Goal: Task Accomplishment & Management: Use online tool/utility

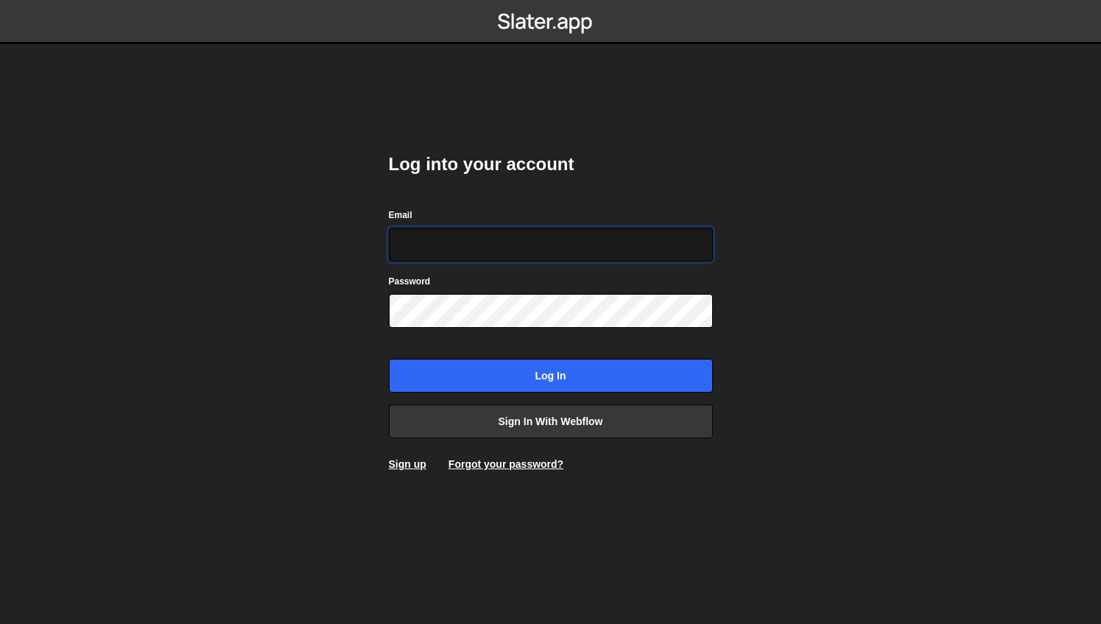
click at [458, 240] on input "Email" at bounding box center [551, 244] width 324 height 34
type input "c"
paste input "[PERSON_NAME][EMAIL_ADDRESS][PERSON_NAME][DOMAIN_NAME]"
type input "[PERSON_NAME][EMAIL_ADDRESS][PERSON_NAME][DOMAIN_NAME]"
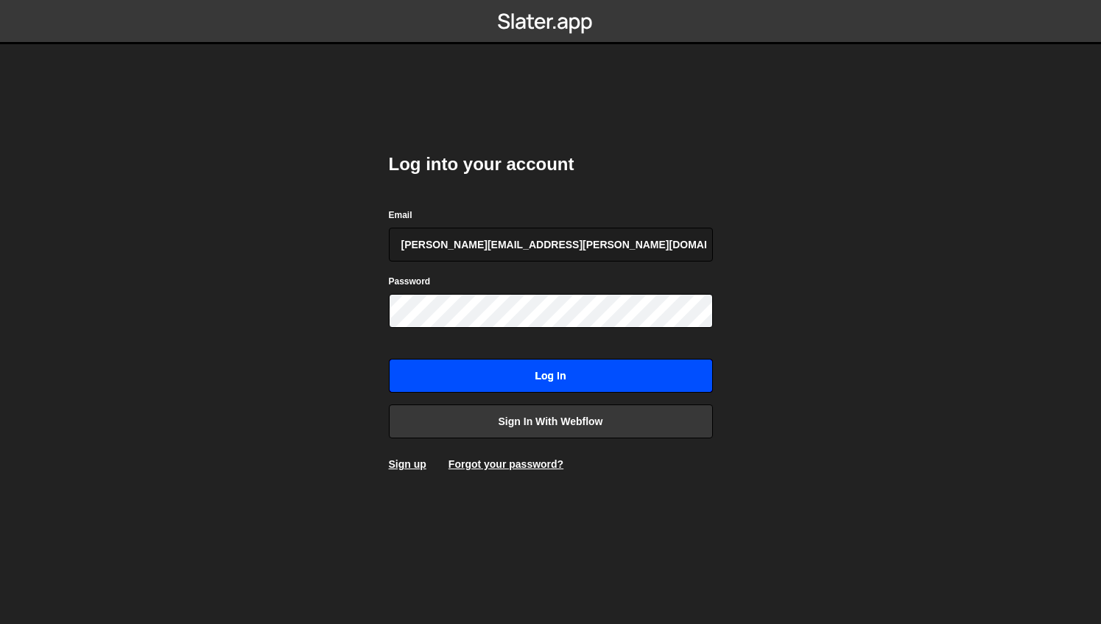
click at [477, 367] on input "Log in" at bounding box center [551, 376] width 324 height 34
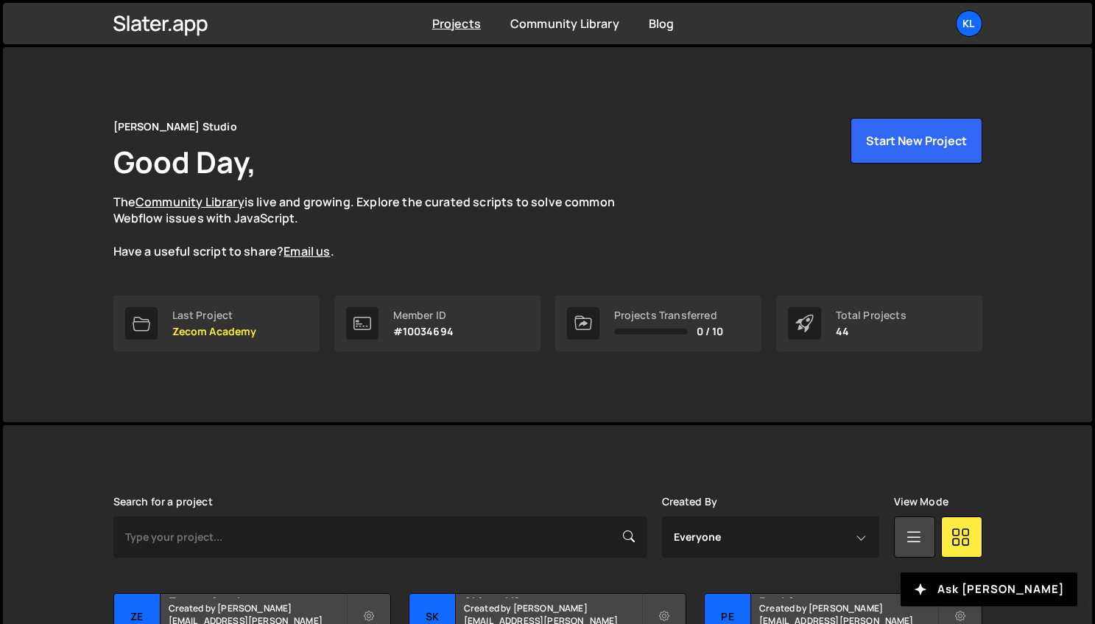
scroll to position [330, 0]
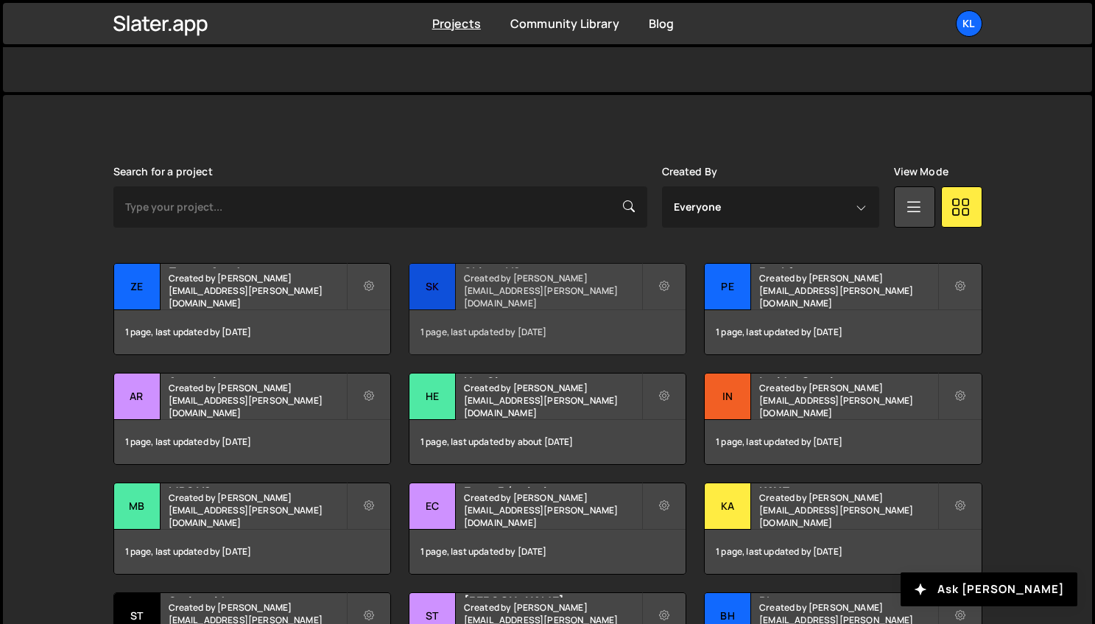
click at [484, 291] on small "Created by clem.deodat@gmail.com" at bounding box center [552, 291] width 177 height 38
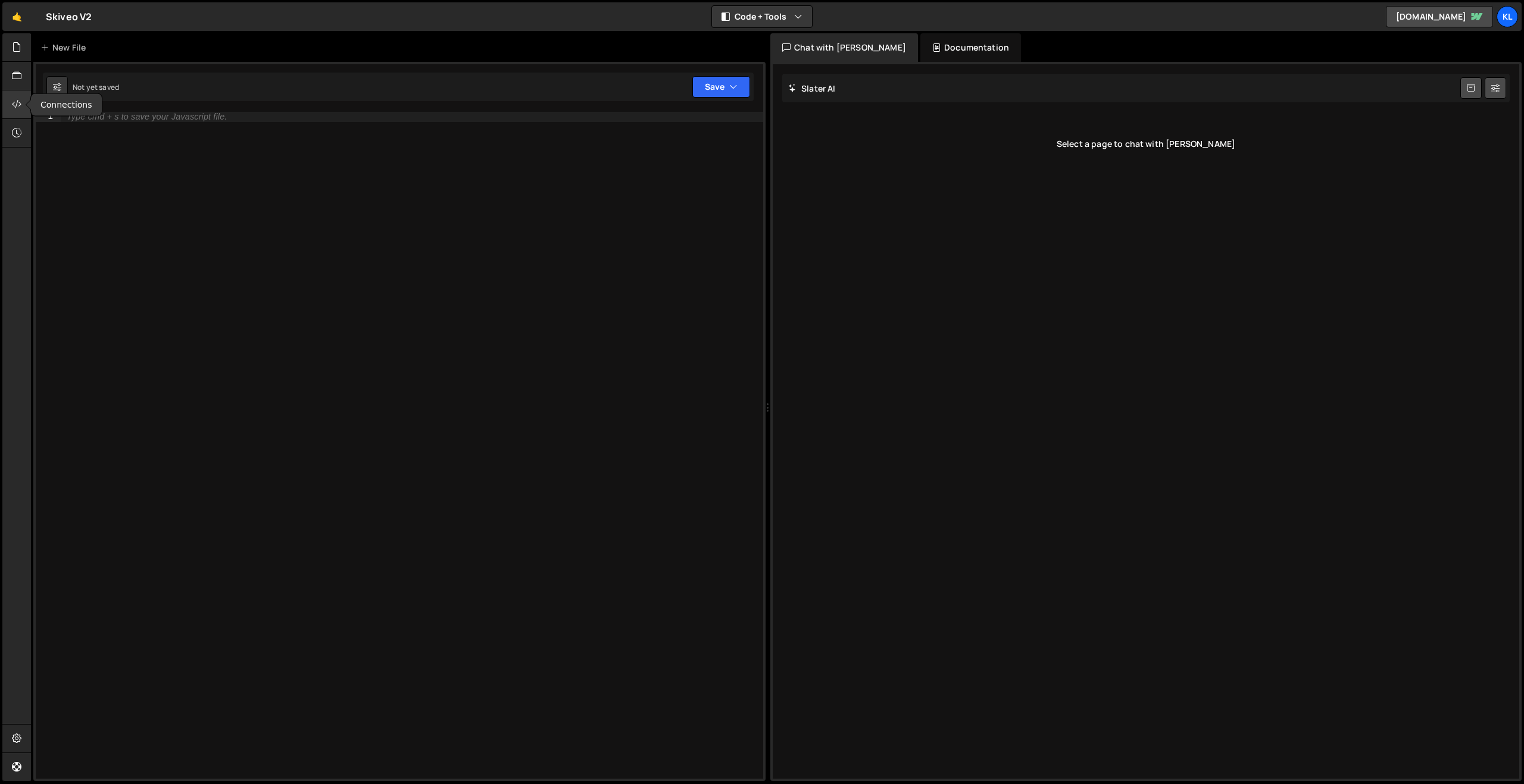
click at [18, 103] on icon at bounding box center [17, 104] width 10 height 13
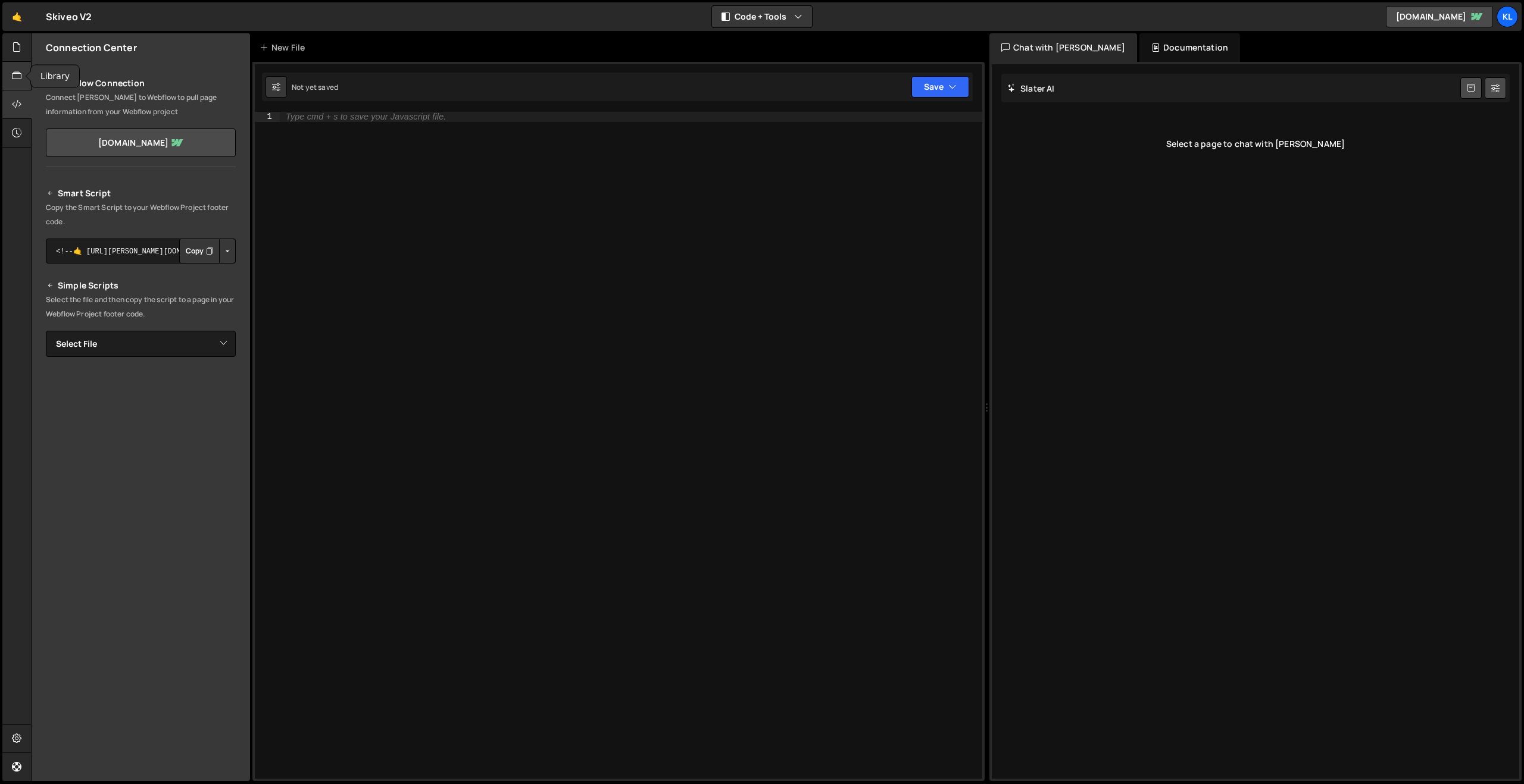
click at [20, 62] on div at bounding box center [17, 76] width 29 height 28
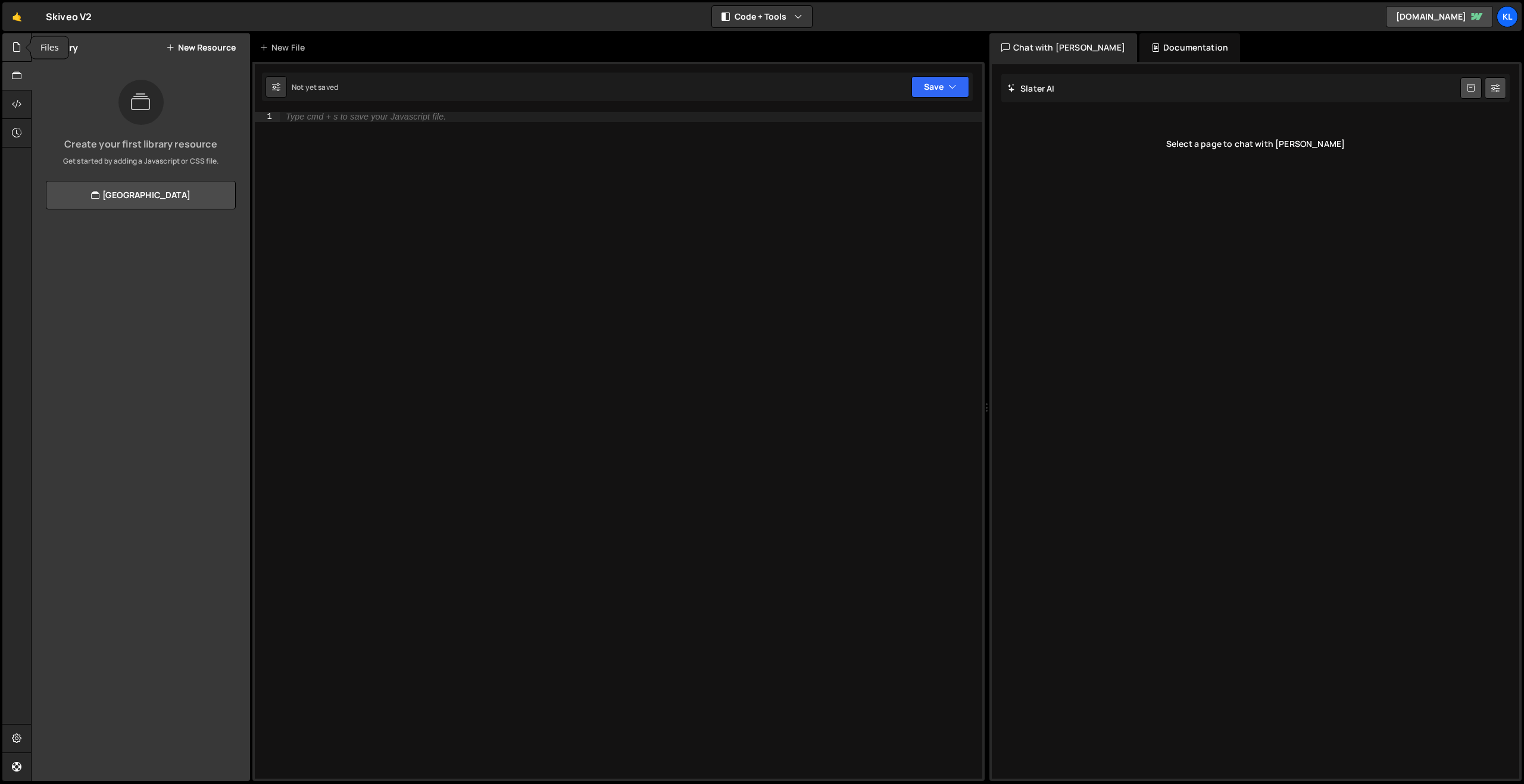
click at [17, 52] on icon at bounding box center [17, 47] width 10 height 13
click at [91, 97] on div "script.js" at bounding box center [84, 97] width 34 height 11
